Goal: Transaction & Acquisition: Purchase product/service

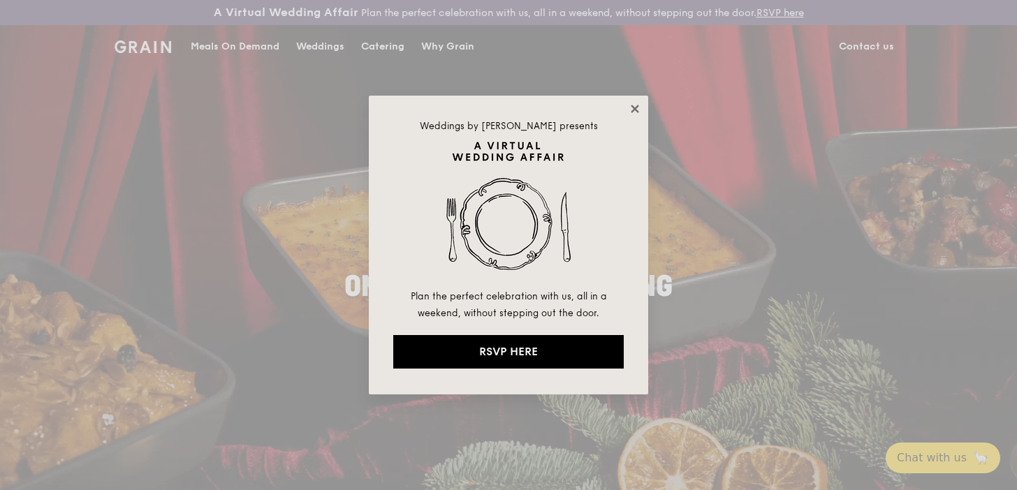
click at [633, 105] on icon at bounding box center [634, 109] width 13 height 13
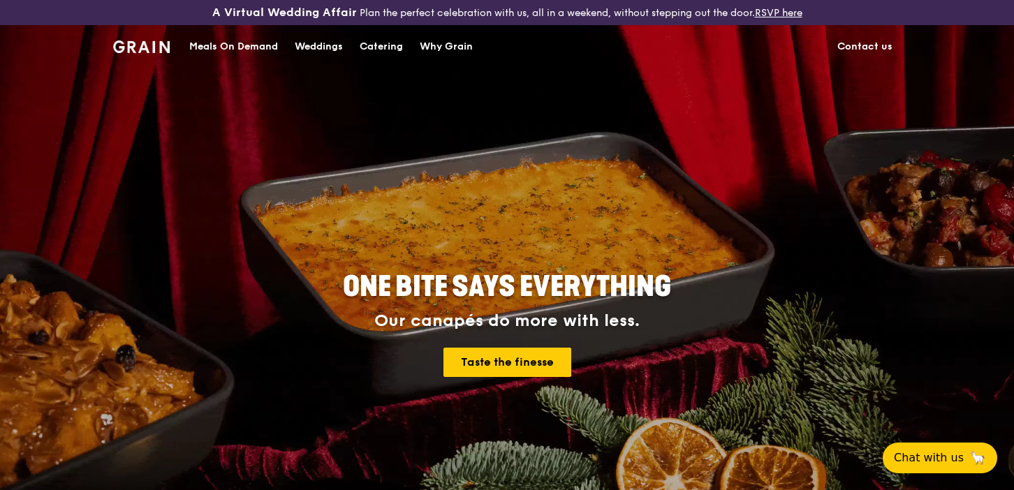
click at [376, 42] on div "Catering" at bounding box center [381, 47] width 43 height 42
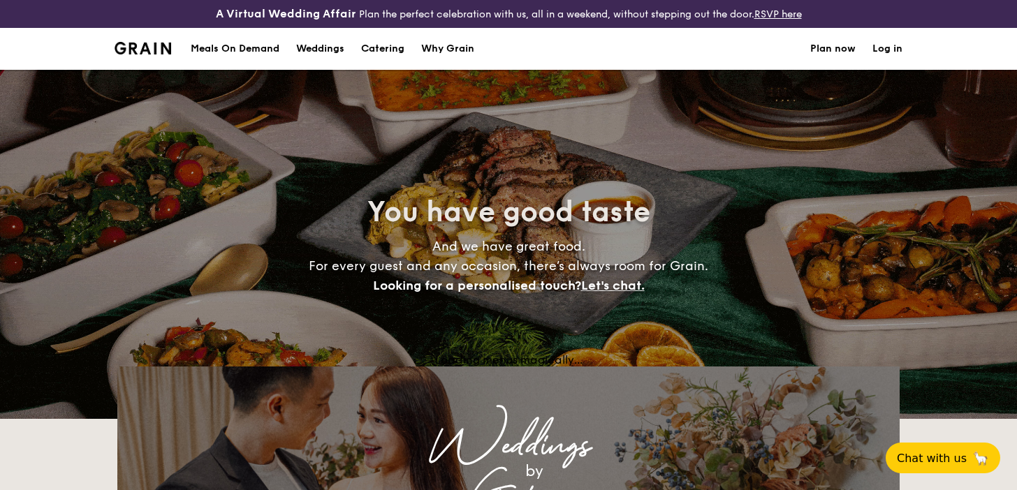
select select
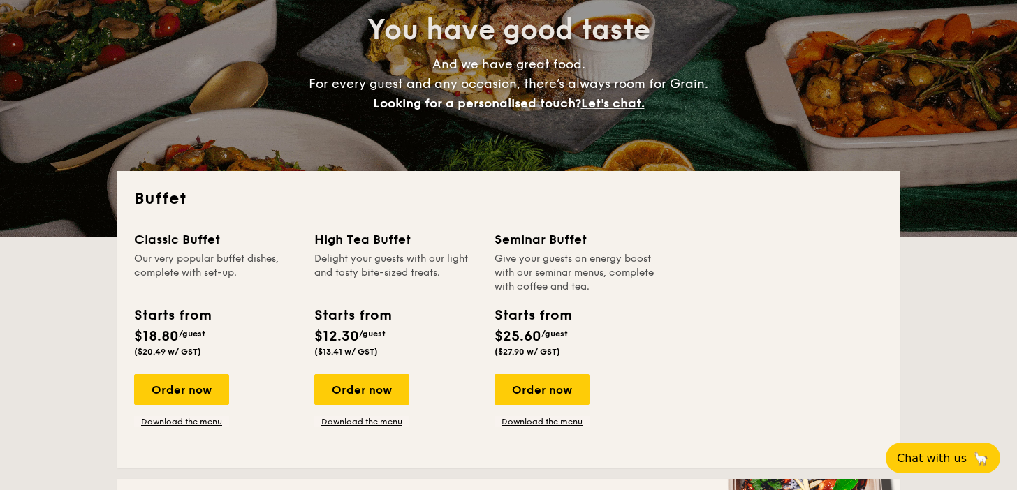
scroll to position [192, 0]
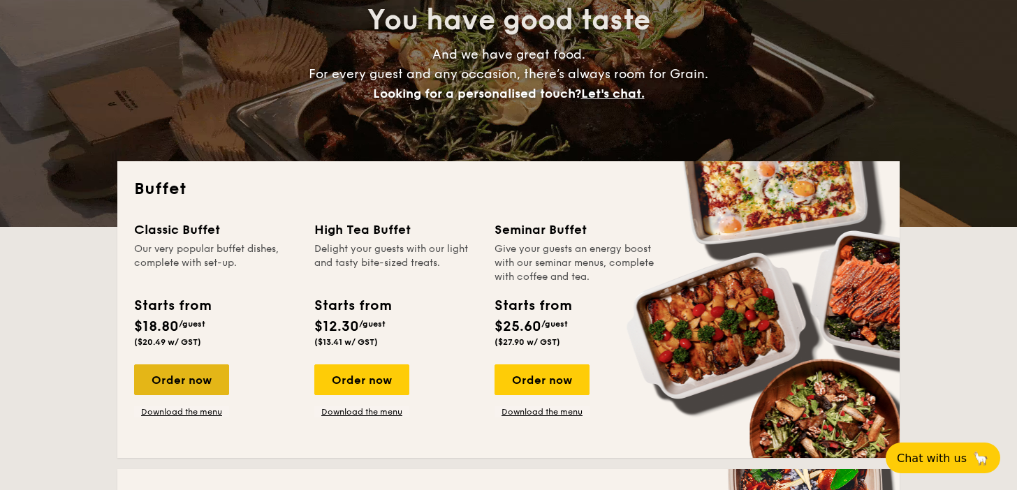
click at [182, 374] on div "Order now" at bounding box center [181, 380] width 95 height 31
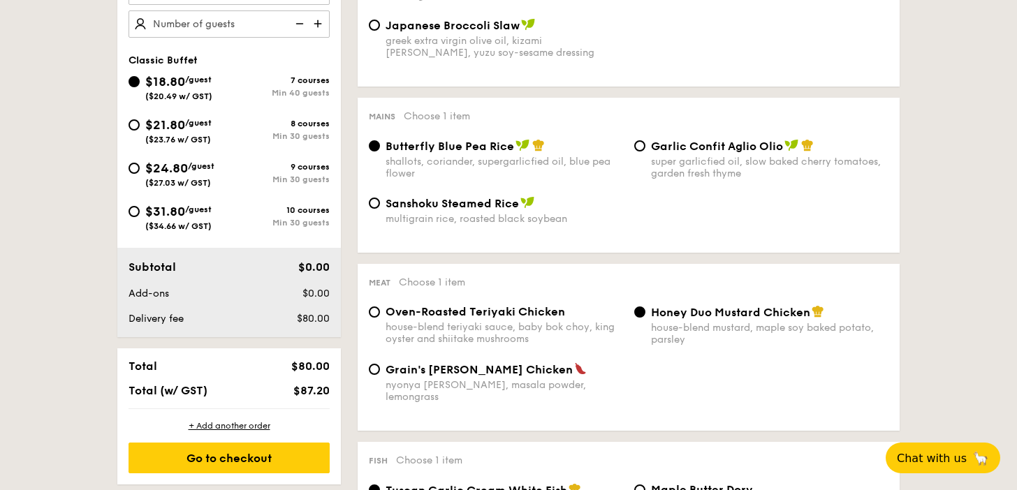
scroll to position [533, 0]
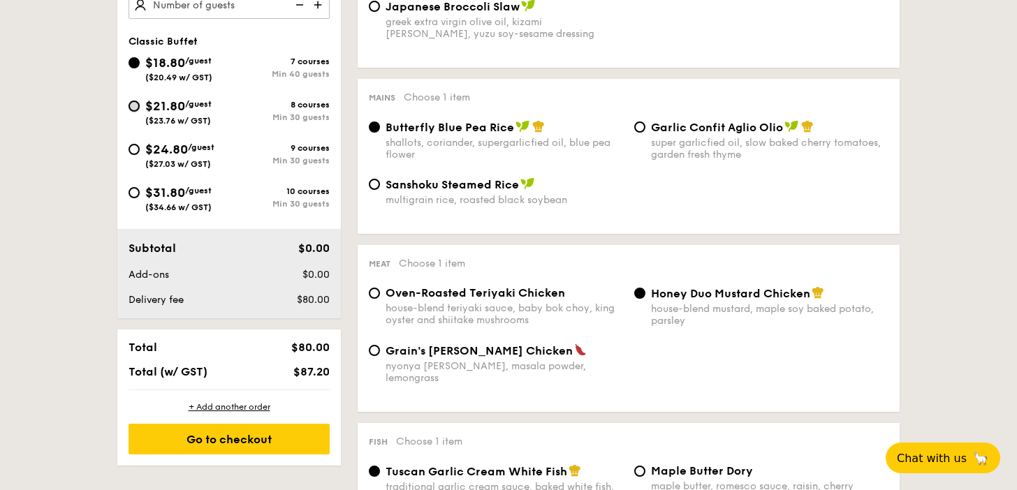
click at [133, 110] on input "$21.80 /guest ($23.76 w/ GST) 8 courses Min 30 guests" at bounding box center [133, 106] width 11 height 11
radio input "true"
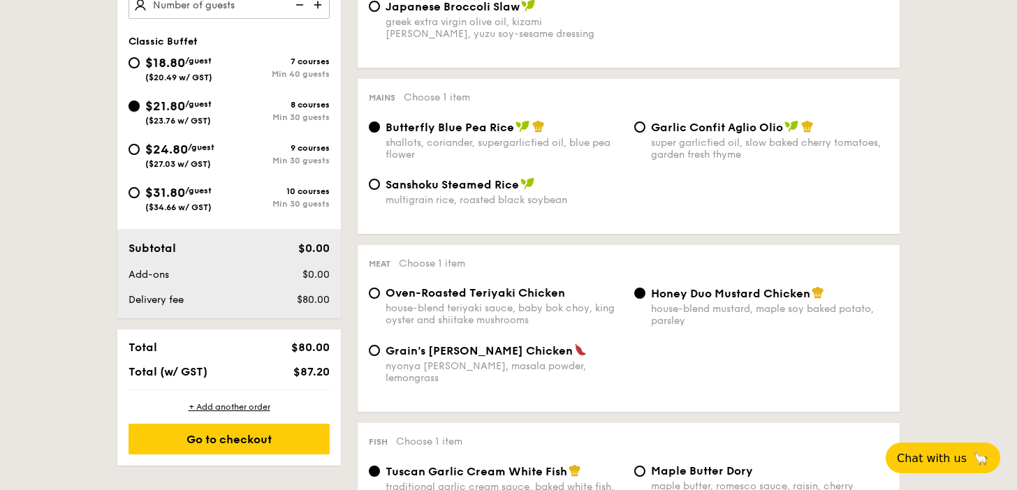
radio input "true"
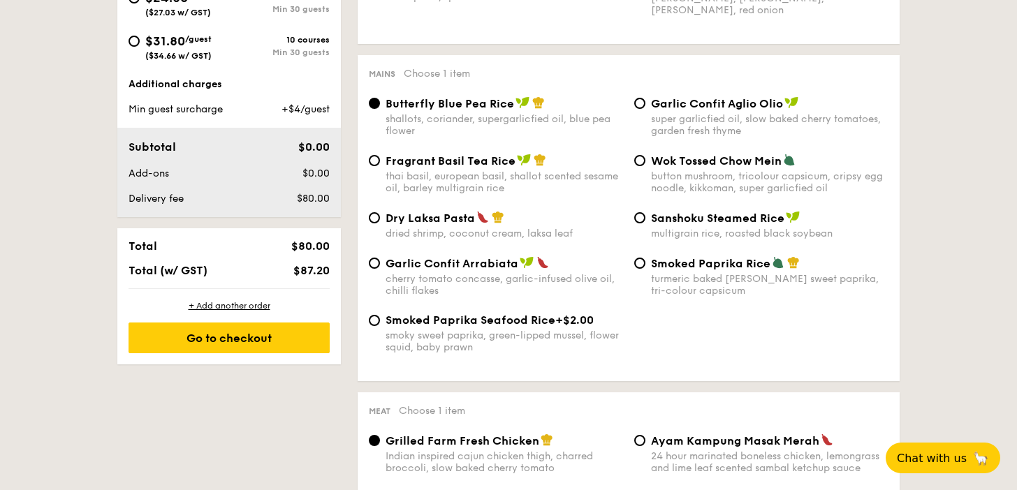
scroll to position [686, 0]
